Goal: Obtain resource: Download file/media

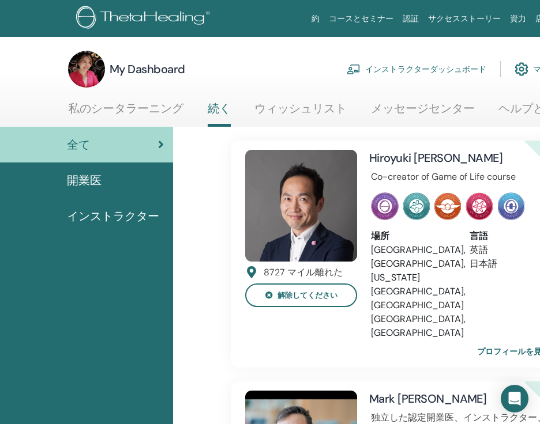
click at [382, 67] on link "インストラクターダッシュボード" at bounding box center [417, 69] width 140 height 25
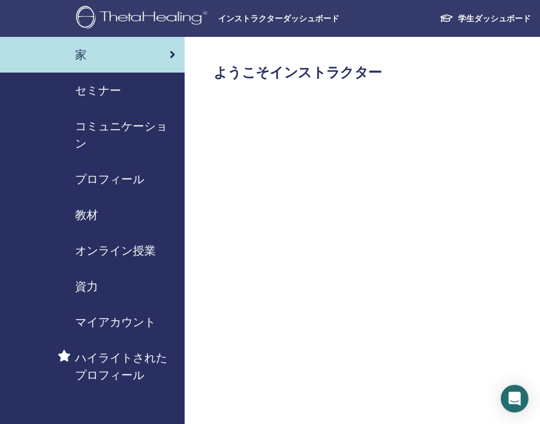
click at [93, 286] on span "資力" at bounding box center [86, 286] width 23 height 17
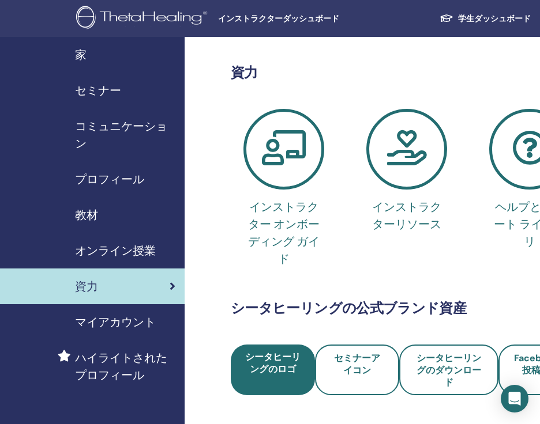
click at [96, 219] on span "教材" at bounding box center [86, 214] width 23 height 17
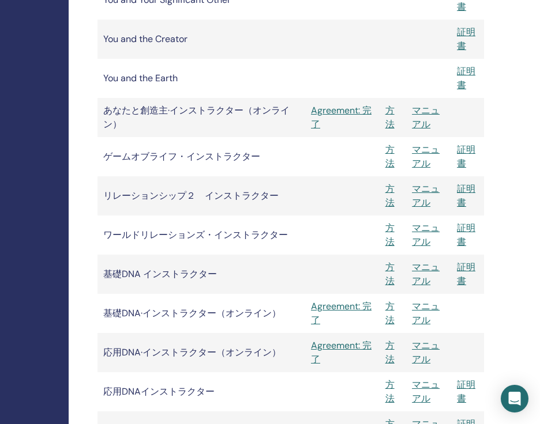
scroll to position [1242, 164]
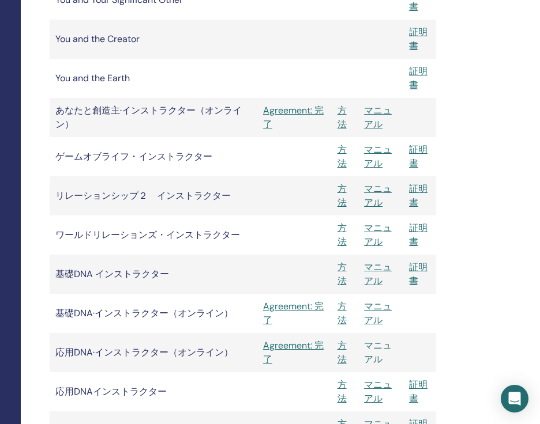
click at [374, 348] on link "マニュアル" at bounding box center [378, 353] width 28 height 26
click at [372, 388] on link "マニュアル" at bounding box center [378, 392] width 28 height 26
